Goal: Information Seeking & Learning: Learn about a topic

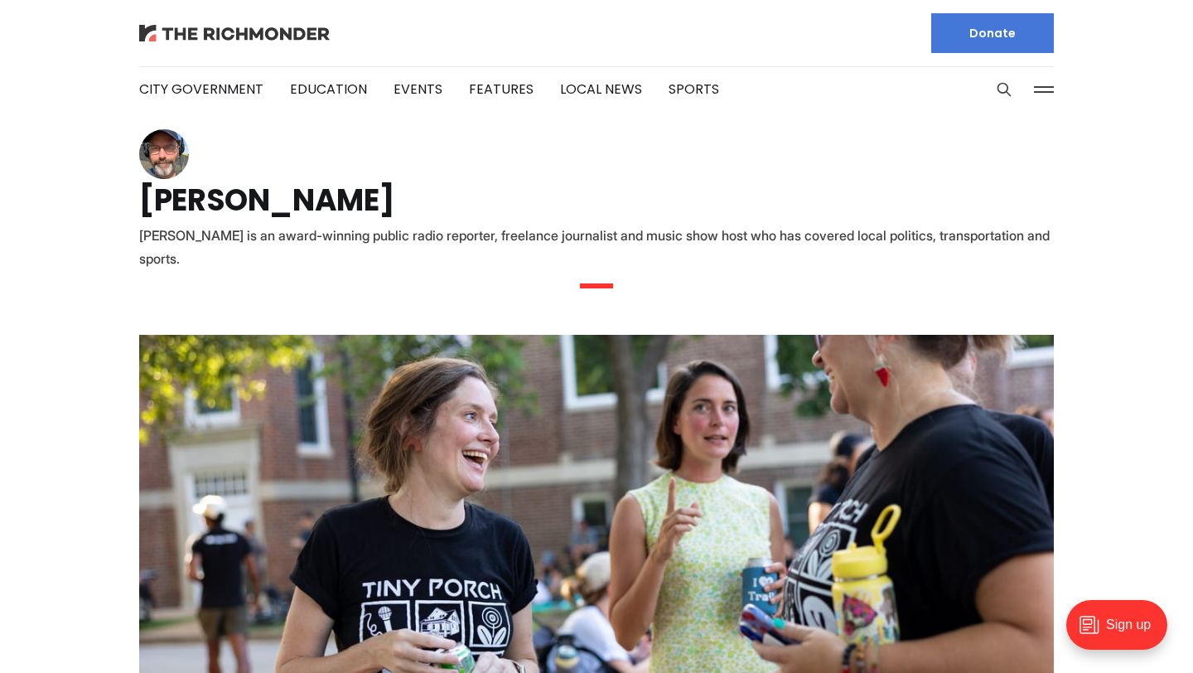
click at [229, 37] on img at bounding box center [234, 33] width 191 height 17
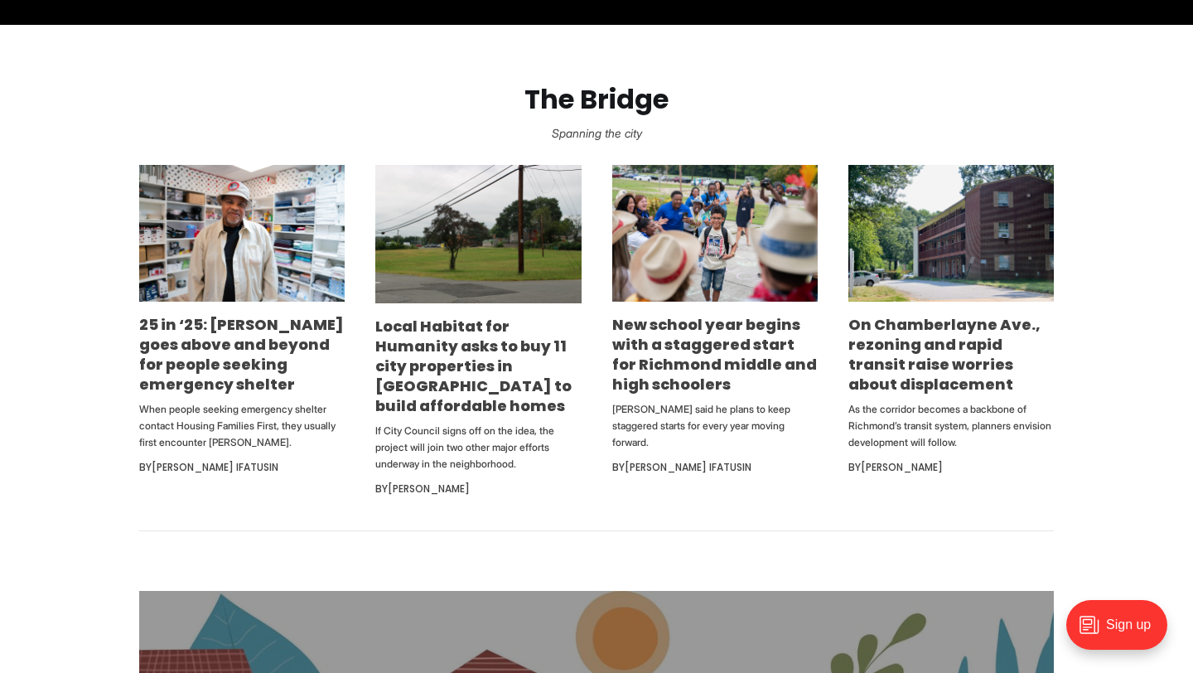
scroll to position [969, 0]
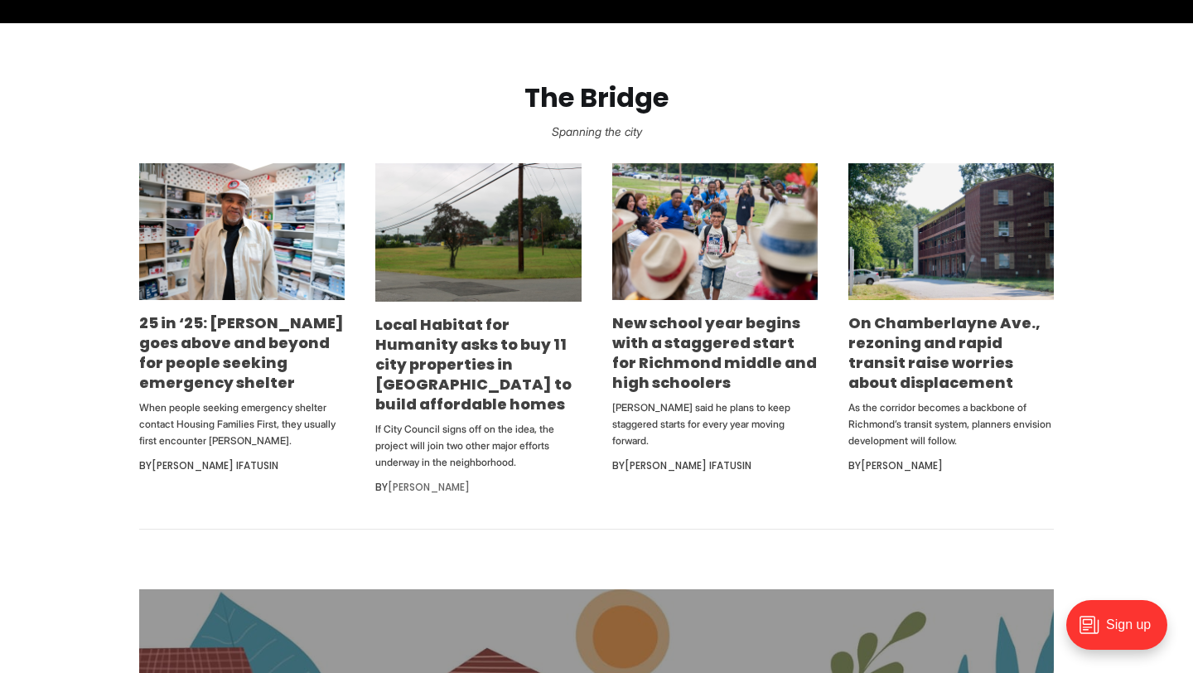
click at [446, 486] on link "[PERSON_NAME]" at bounding box center [429, 487] width 82 height 14
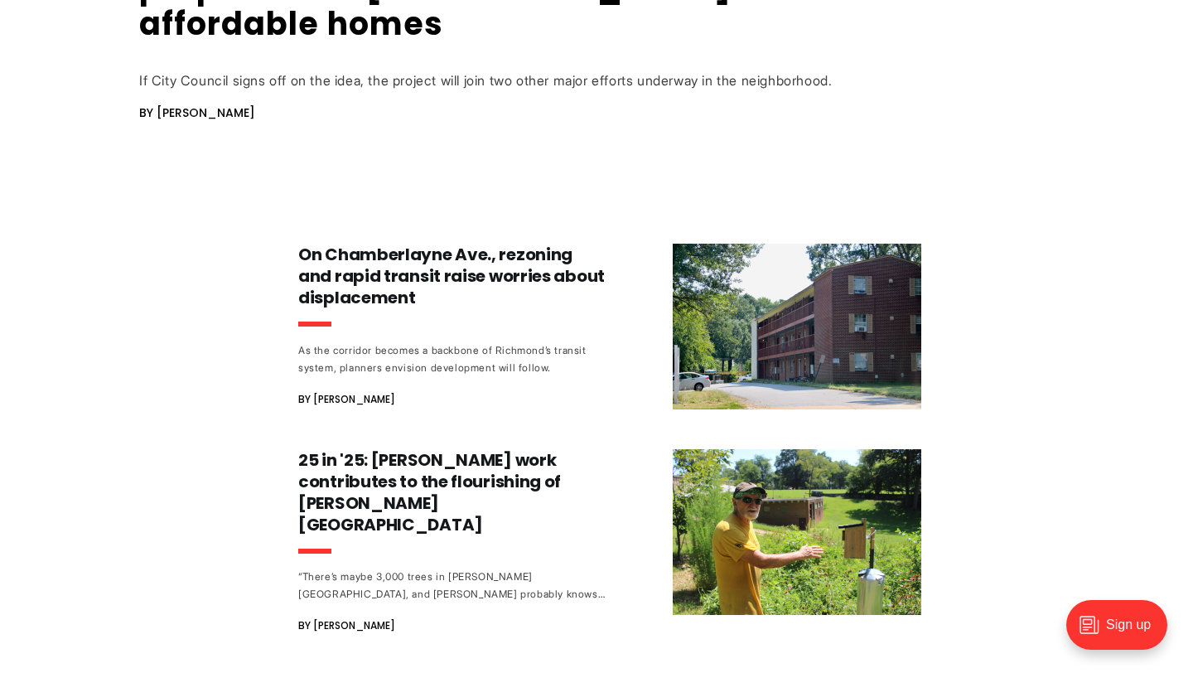
scroll to position [850, 0]
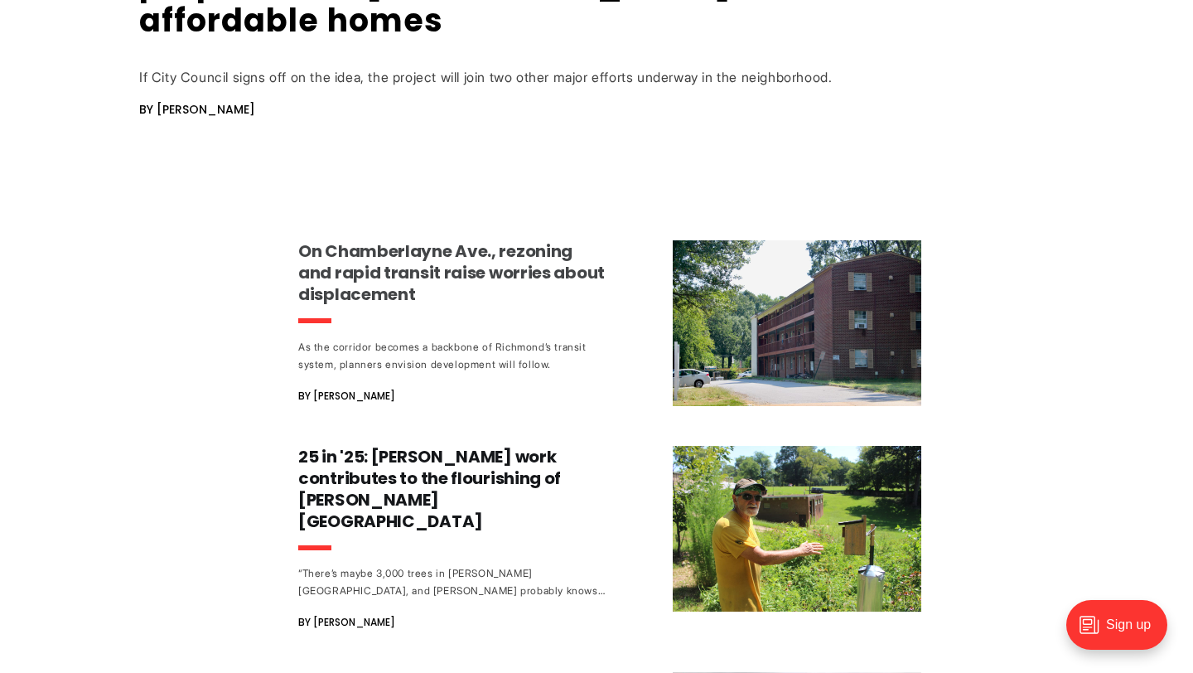
click at [412, 260] on h3 "On Chamberlayne Ave., rezoning and rapid transit raise worries about displaceme…" at bounding box center [452, 272] width 308 height 65
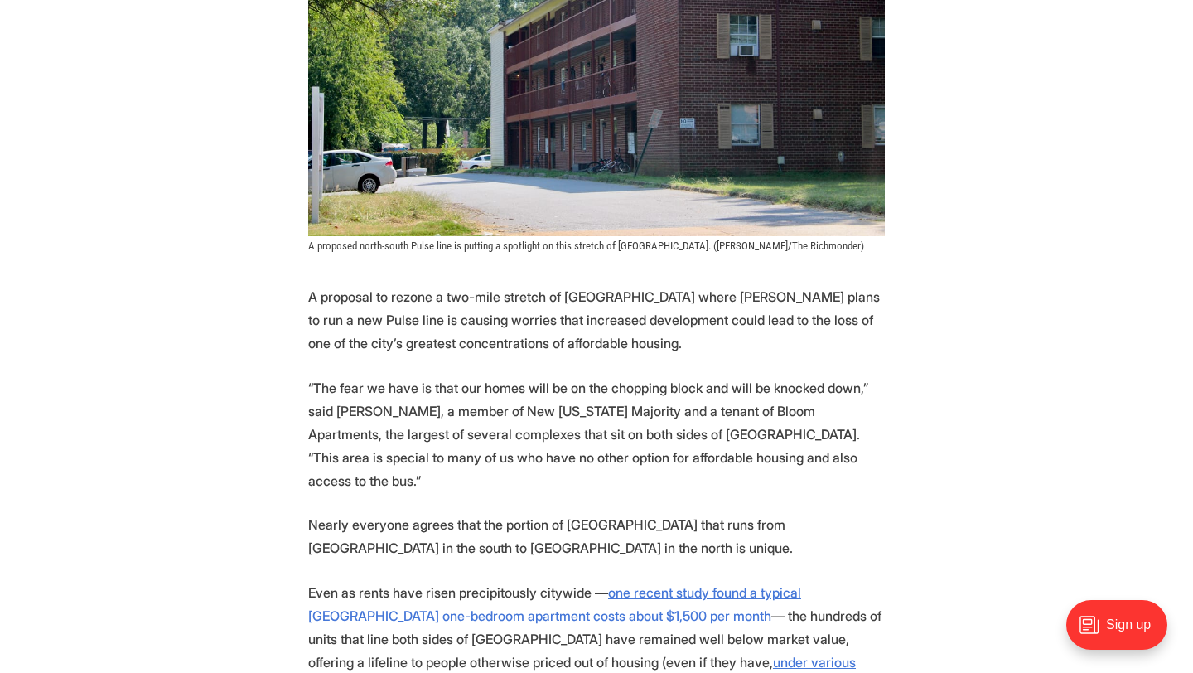
scroll to position [562, 0]
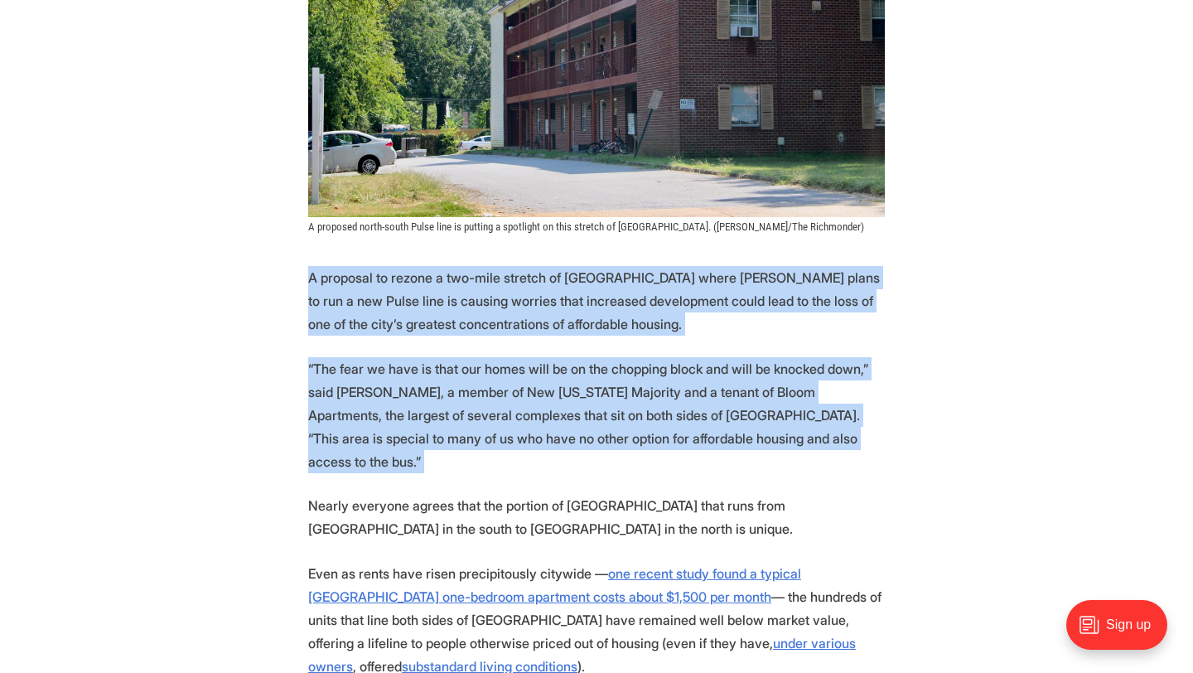
drag, startPoint x: 278, startPoint y: 251, endPoint x: 679, endPoint y: 464, distance: 454.1
drag, startPoint x: 816, startPoint y: 441, endPoint x: 379, endPoint y: 254, distance: 475.1
